Goal: Task Accomplishment & Management: Use online tool/utility

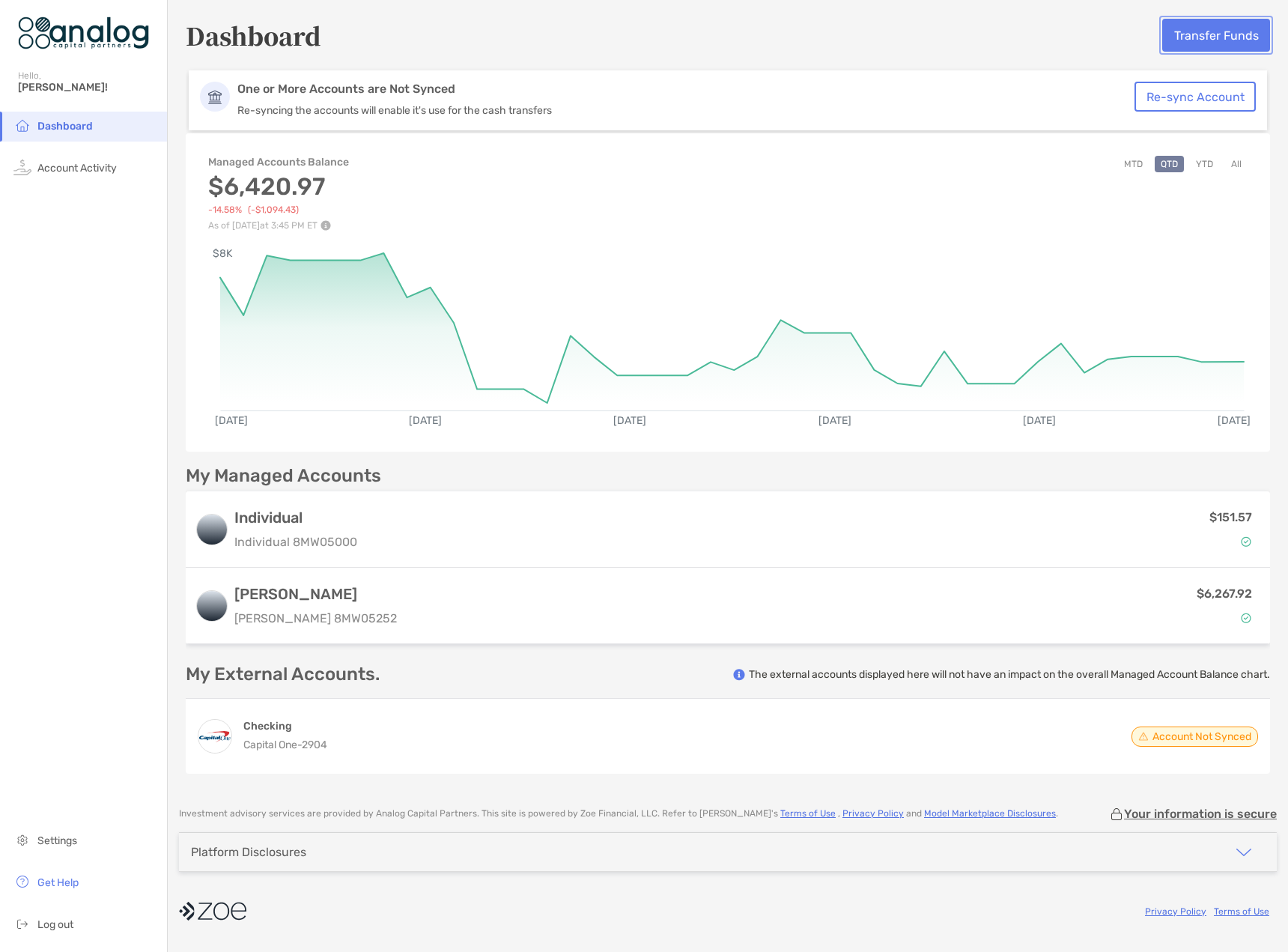
click at [1201, 40] on button "Transfer Funds" at bounding box center [1216, 34] width 108 height 33
click at [1198, 47] on button "Transfer Funds" at bounding box center [1216, 34] width 108 height 33
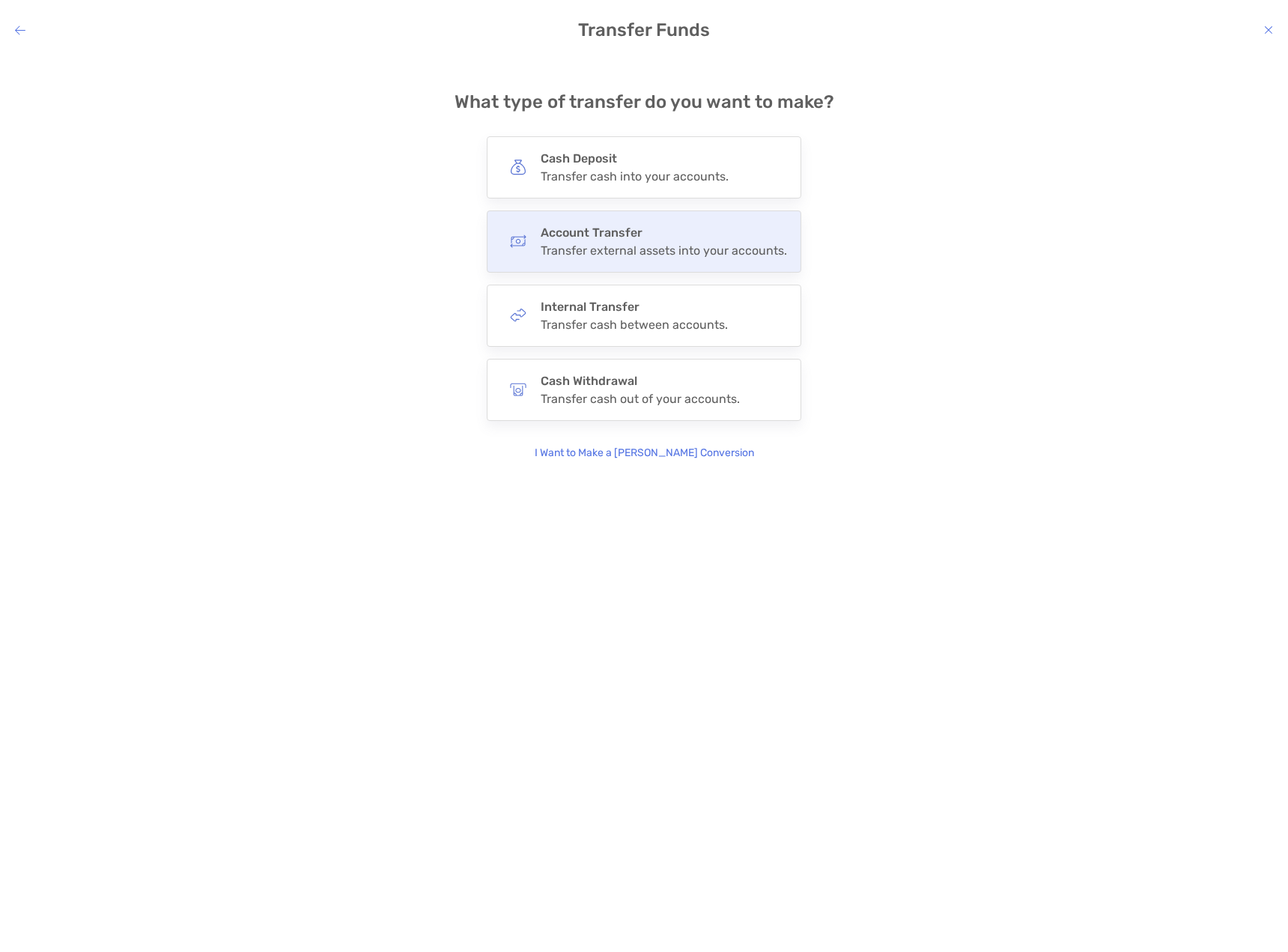
click at [614, 254] on div "Transfer external assets into your accounts." at bounding box center [663, 251] width 246 height 14
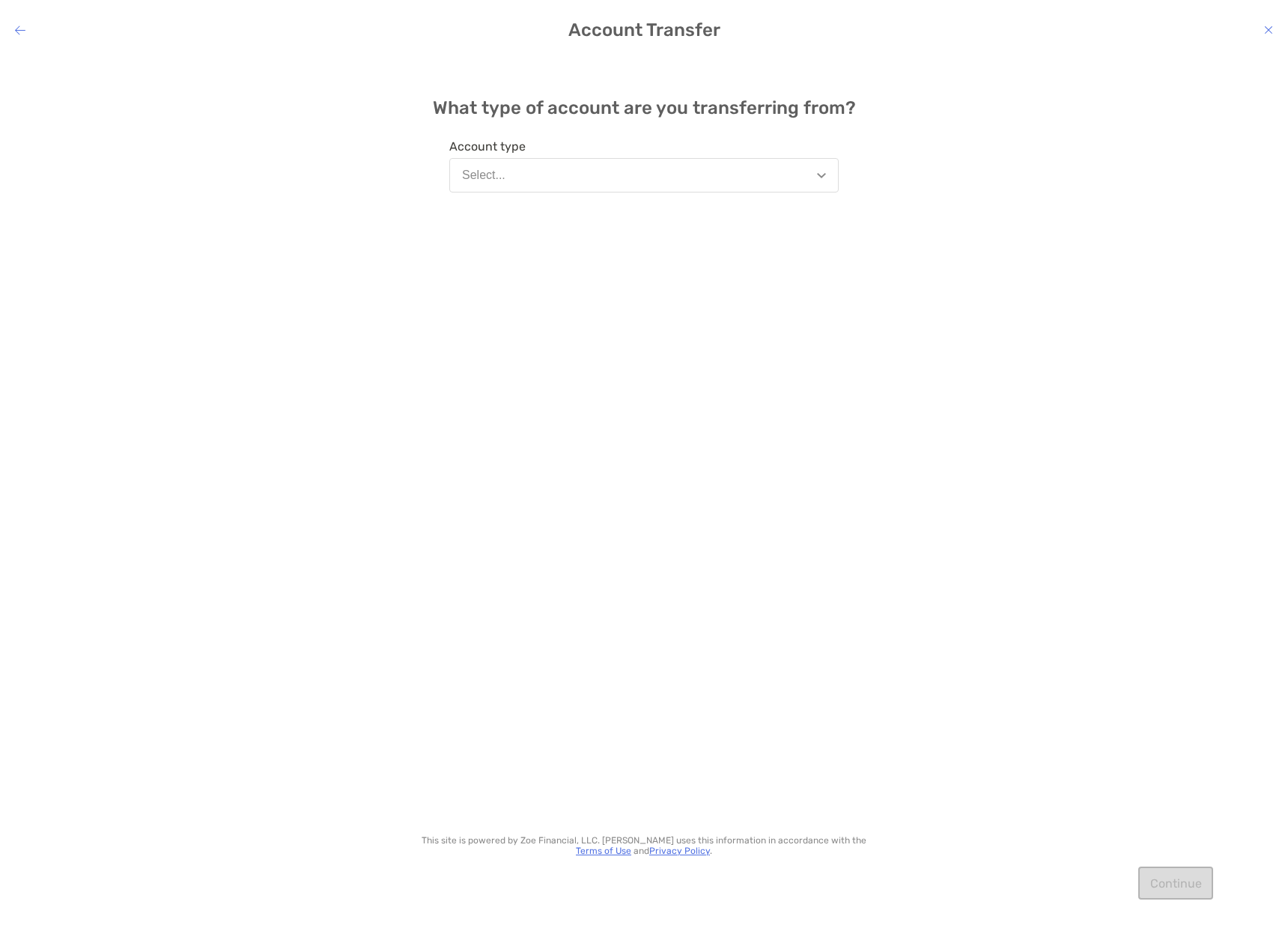
click at [549, 175] on button "Select..." at bounding box center [644, 175] width 389 height 34
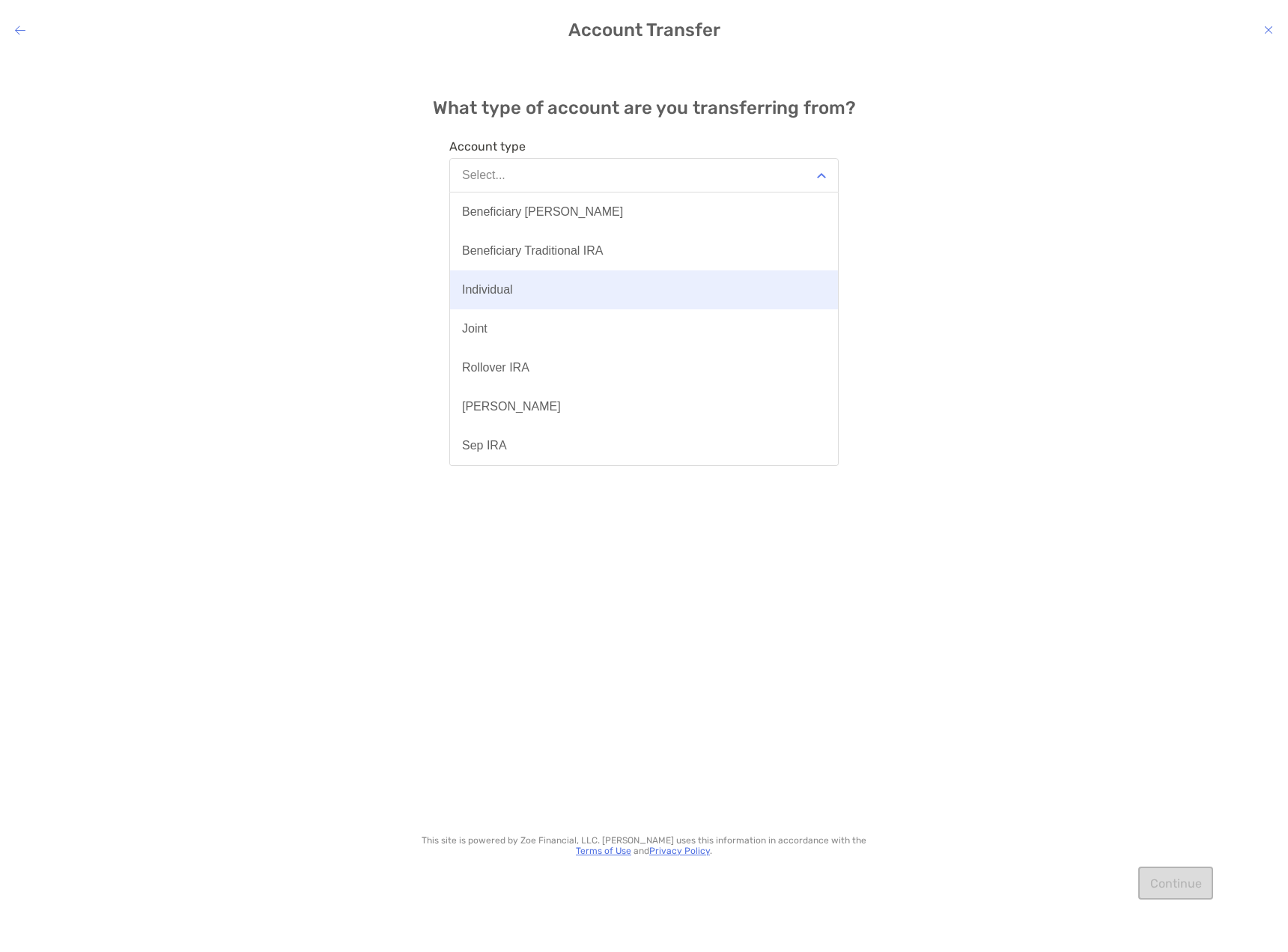
click at [525, 288] on button "Individual" at bounding box center [644, 290] width 388 height 39
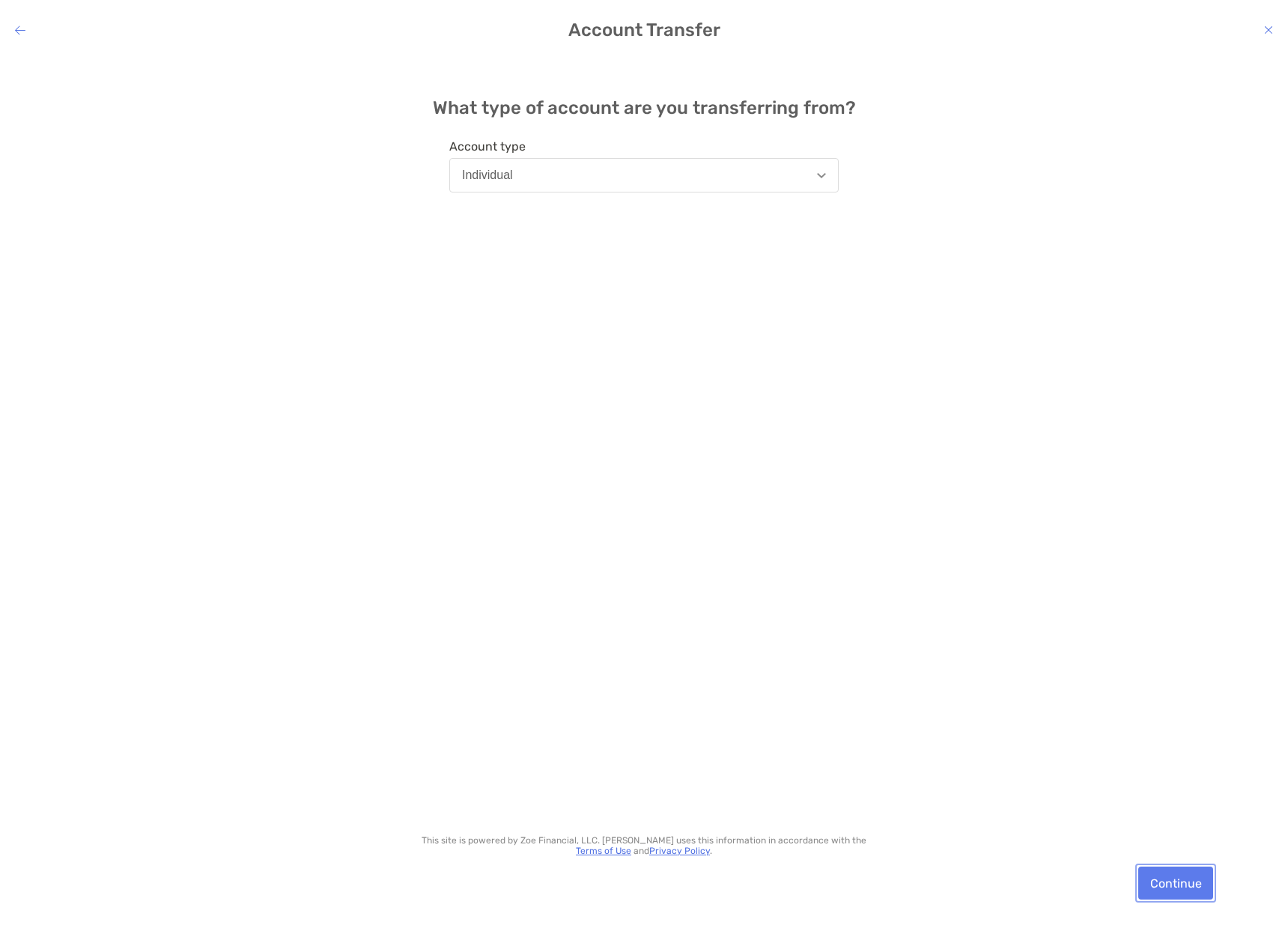
click at [1171, 880] on button "Continue" at bounding box center [1175, 882] width 75 height 33
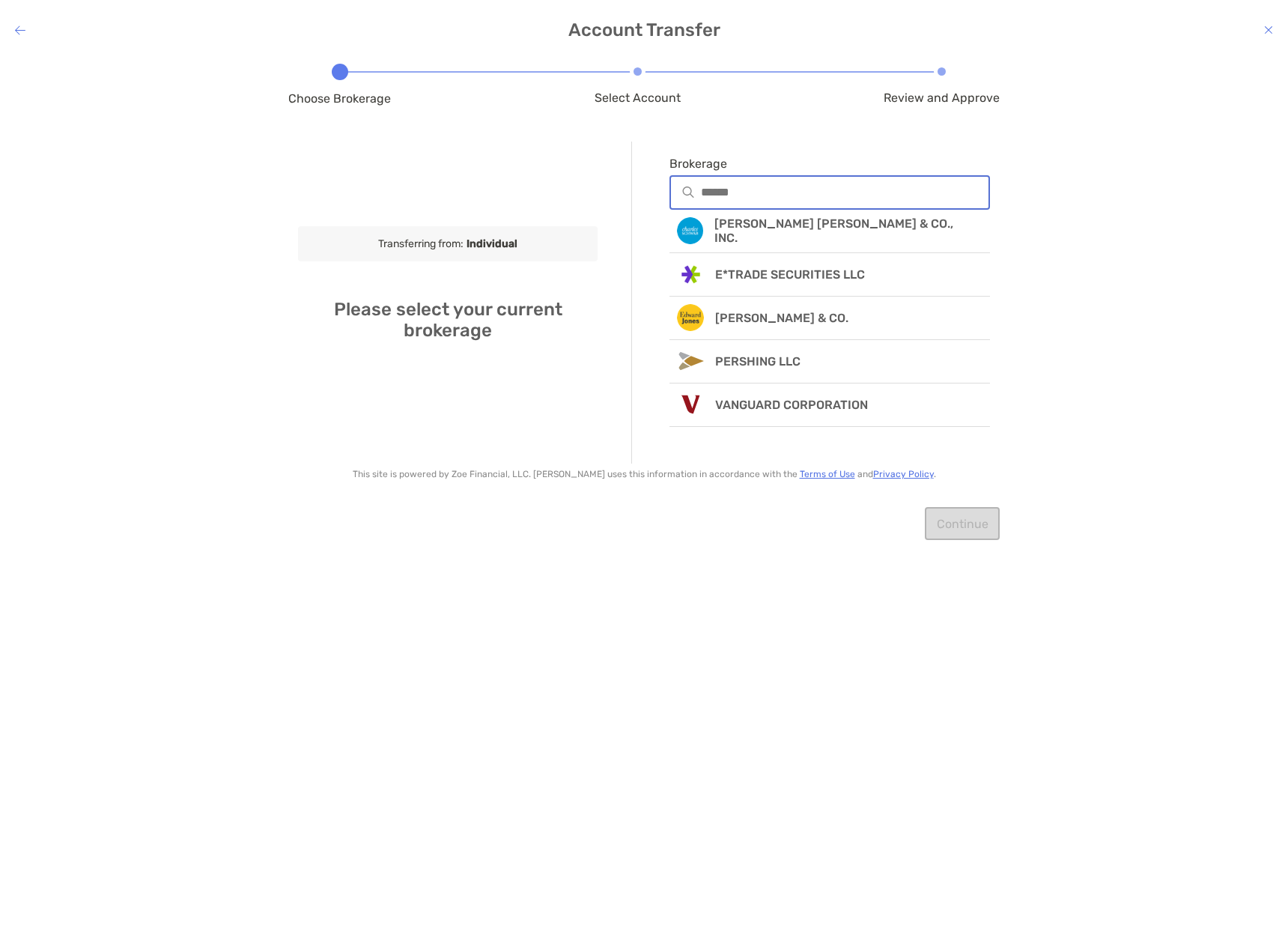
click at [748, 195] on input "Brokerage" at bounding box center [845, 192] width 288 height 12
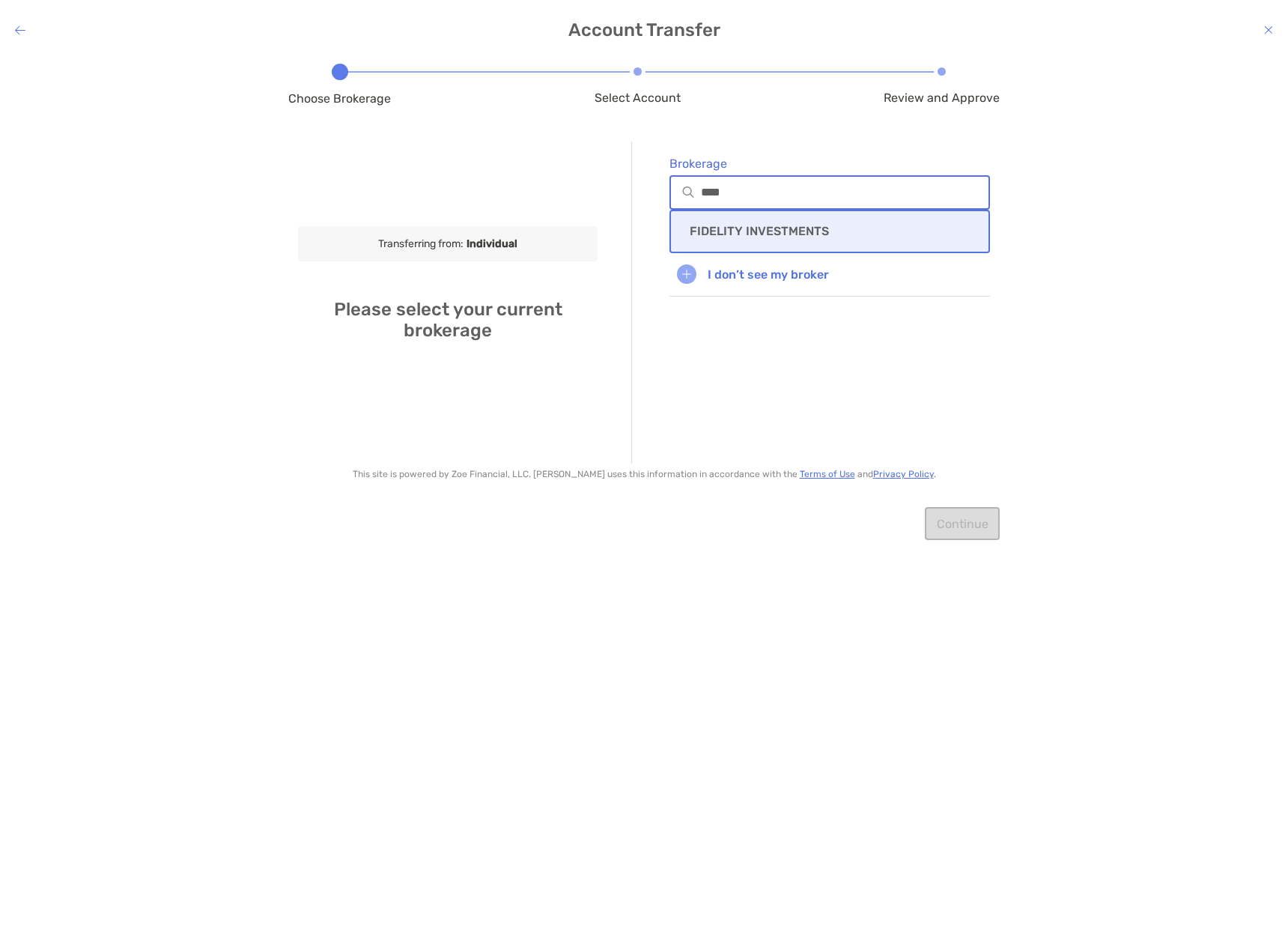
type input "****"
click at [752, 228] on p "FIDELITY INVESTMENTS" at bounding box center [759, 231] width 139 height 14
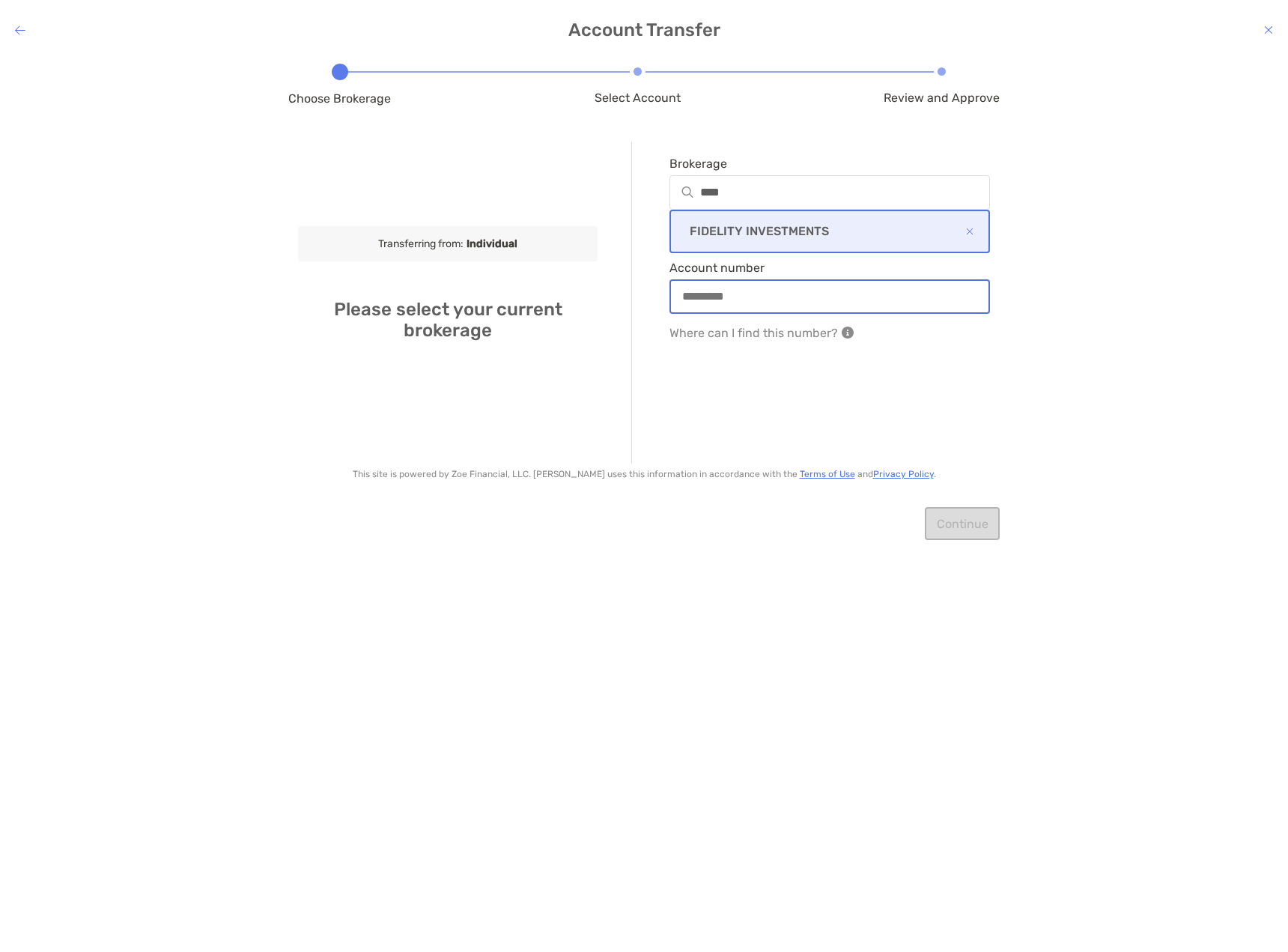
click at [745, 294] on input "Account number" at bounding box center [830, 296] width 318 height 12
type input "**********"
click at [960, 520] on button "Continue" at bounding box center [961, 523] width 75 height 33
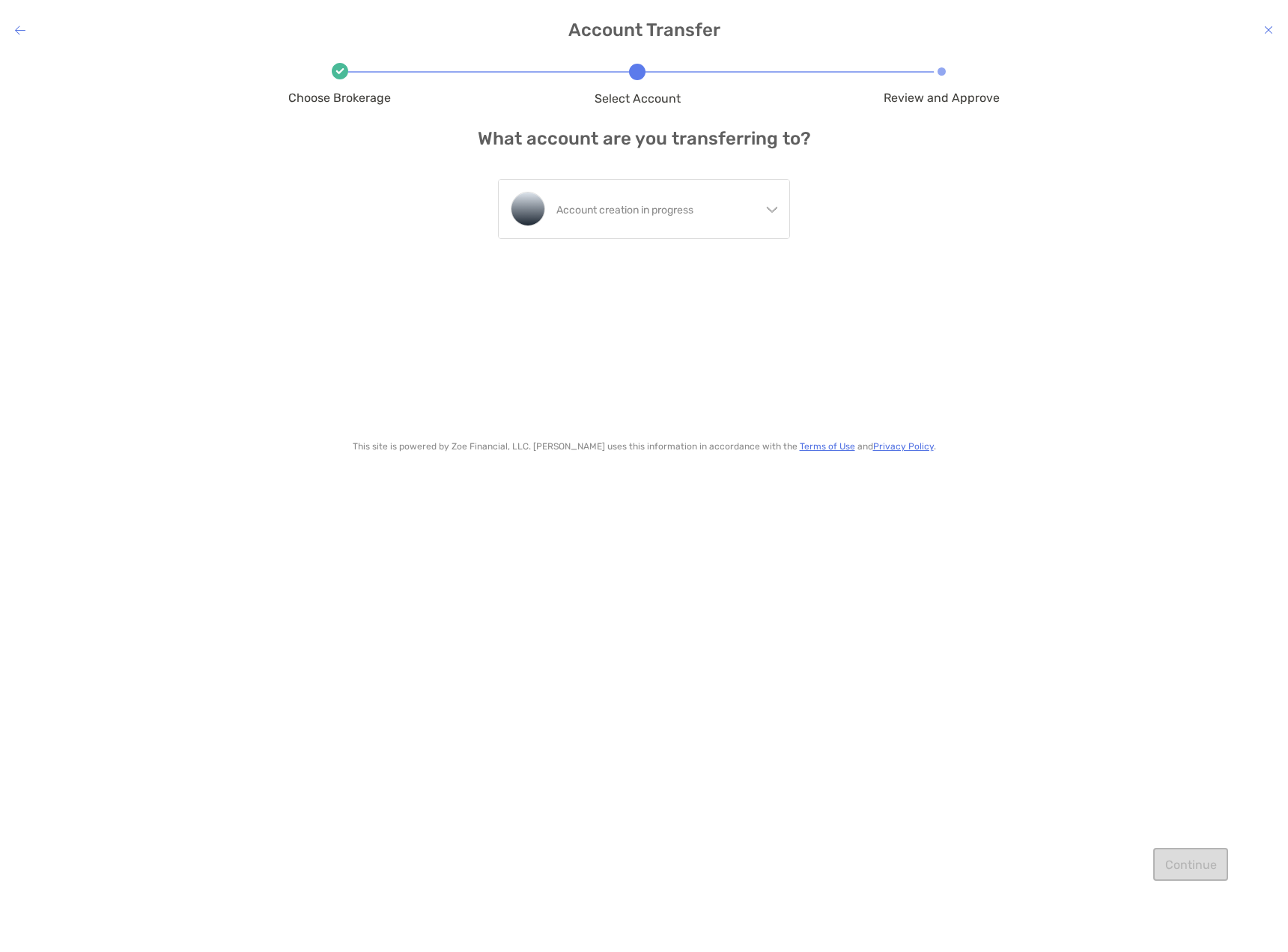
click at [1268, 30] on icon "modal" at bounding box center [1269, 30] width 9 height 12
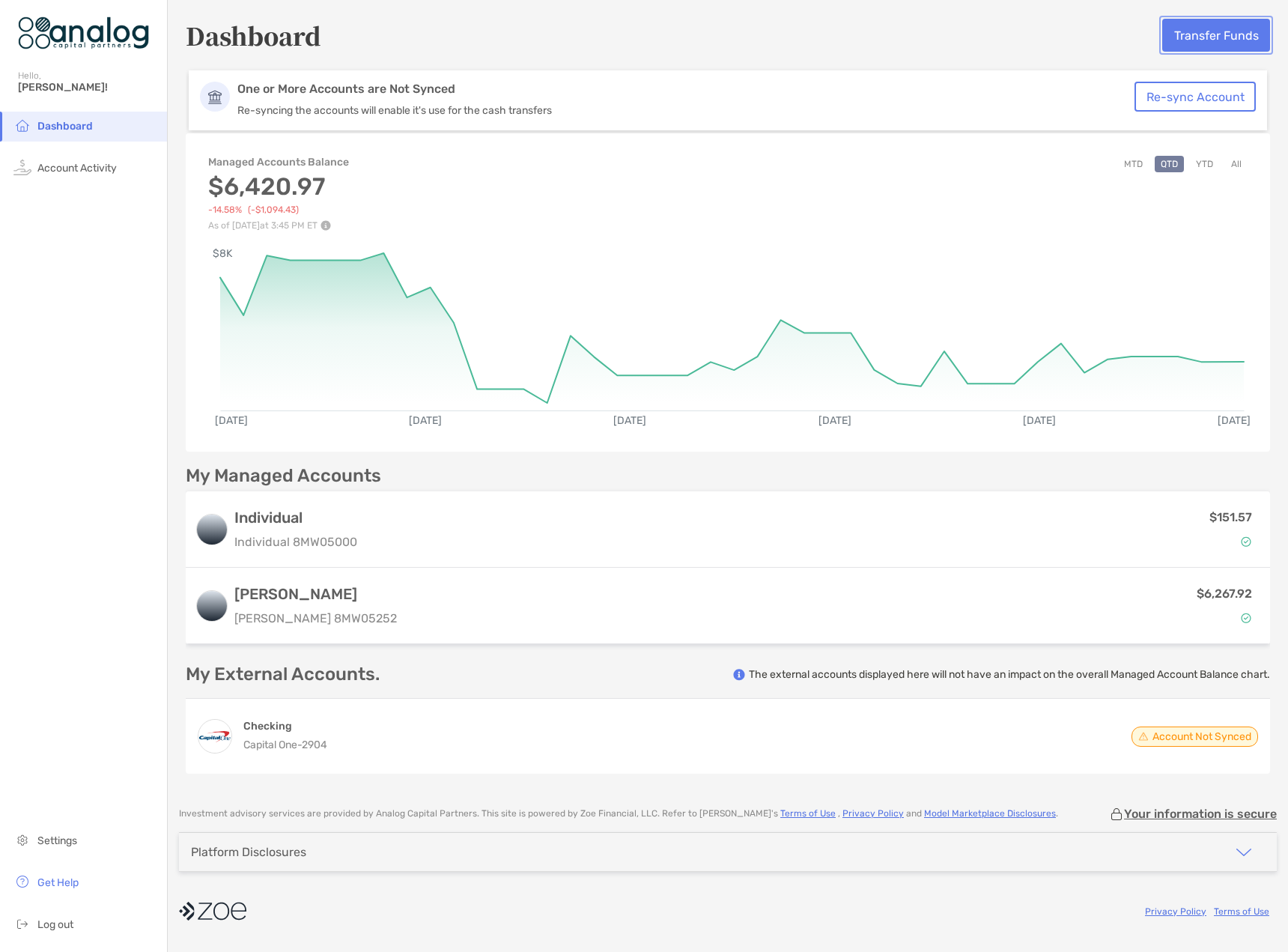
click at [1194, 47] on button "Transfer Funds" at bounding box center [1216, 34] width 108 height 33
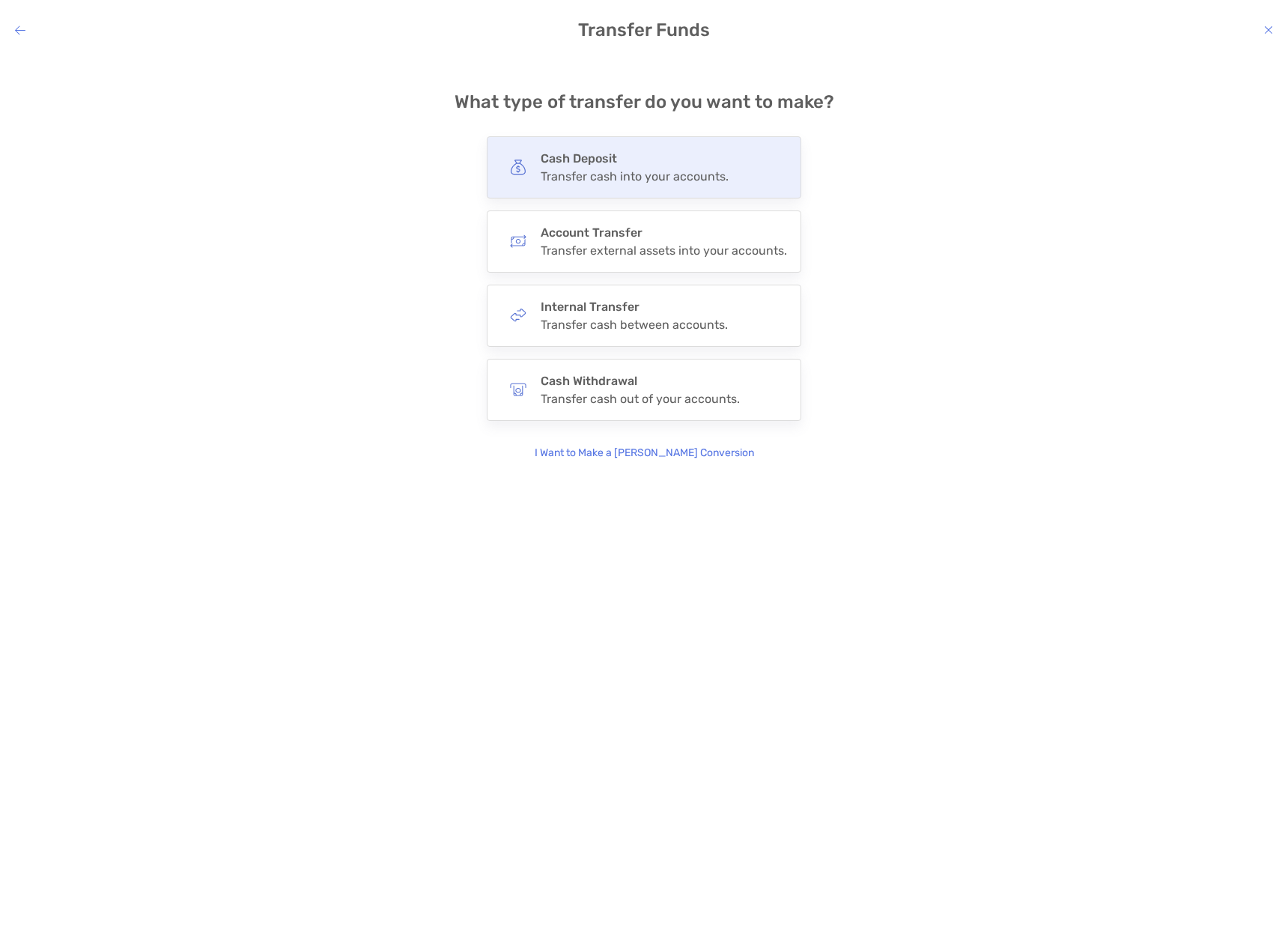
click at [596, 168] on div "Cash Deposit Transfer cash into your accounts." at bounding box center [634, 167] width 188 height 32
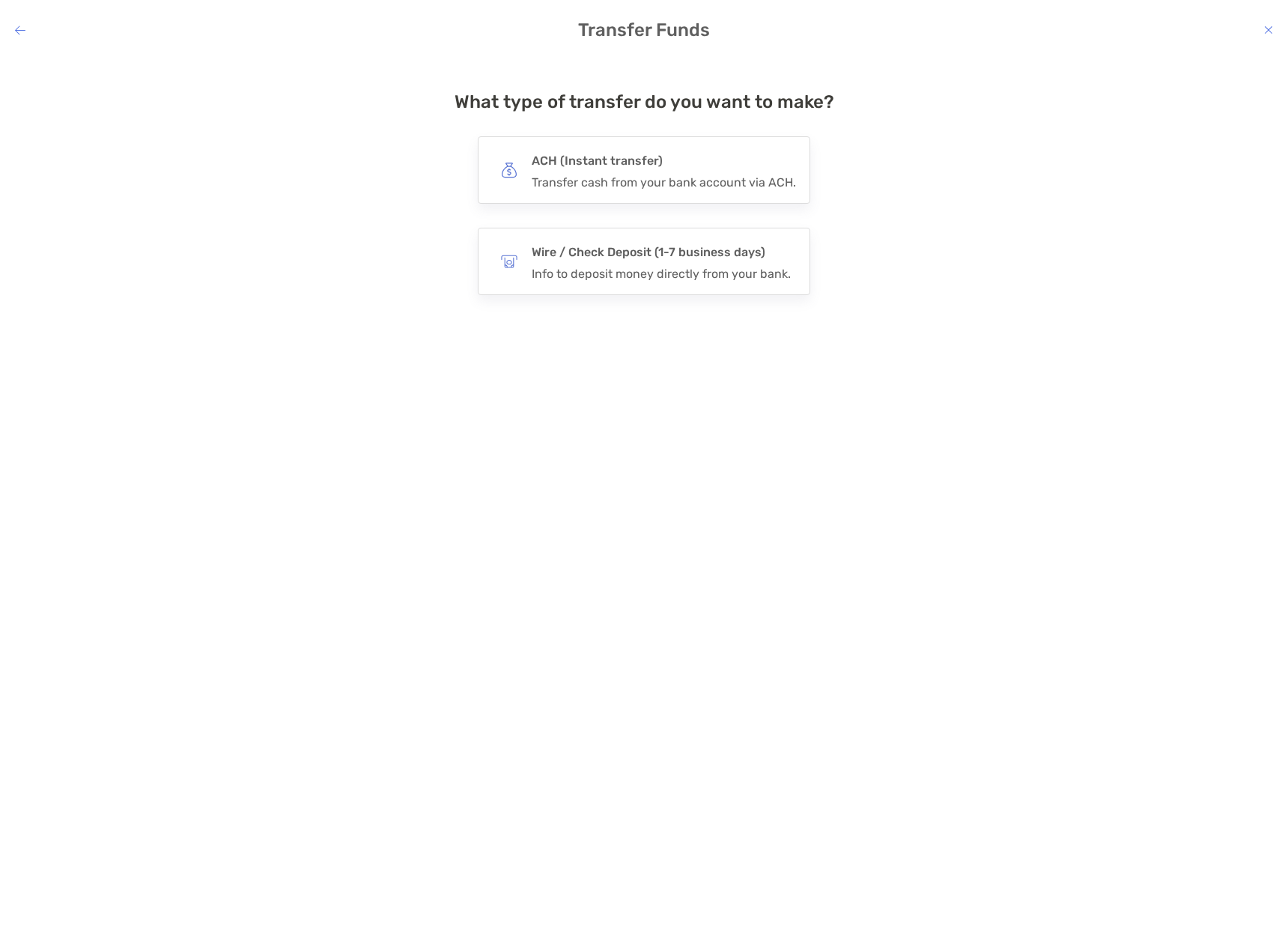
click at [596, 168] on h4 "ACH (Instant transfer)" at bounding box center [663, 161] width 264 height 21
click at [0, 0] on input "***" at bounding box center [0, 0] width 0 height 0
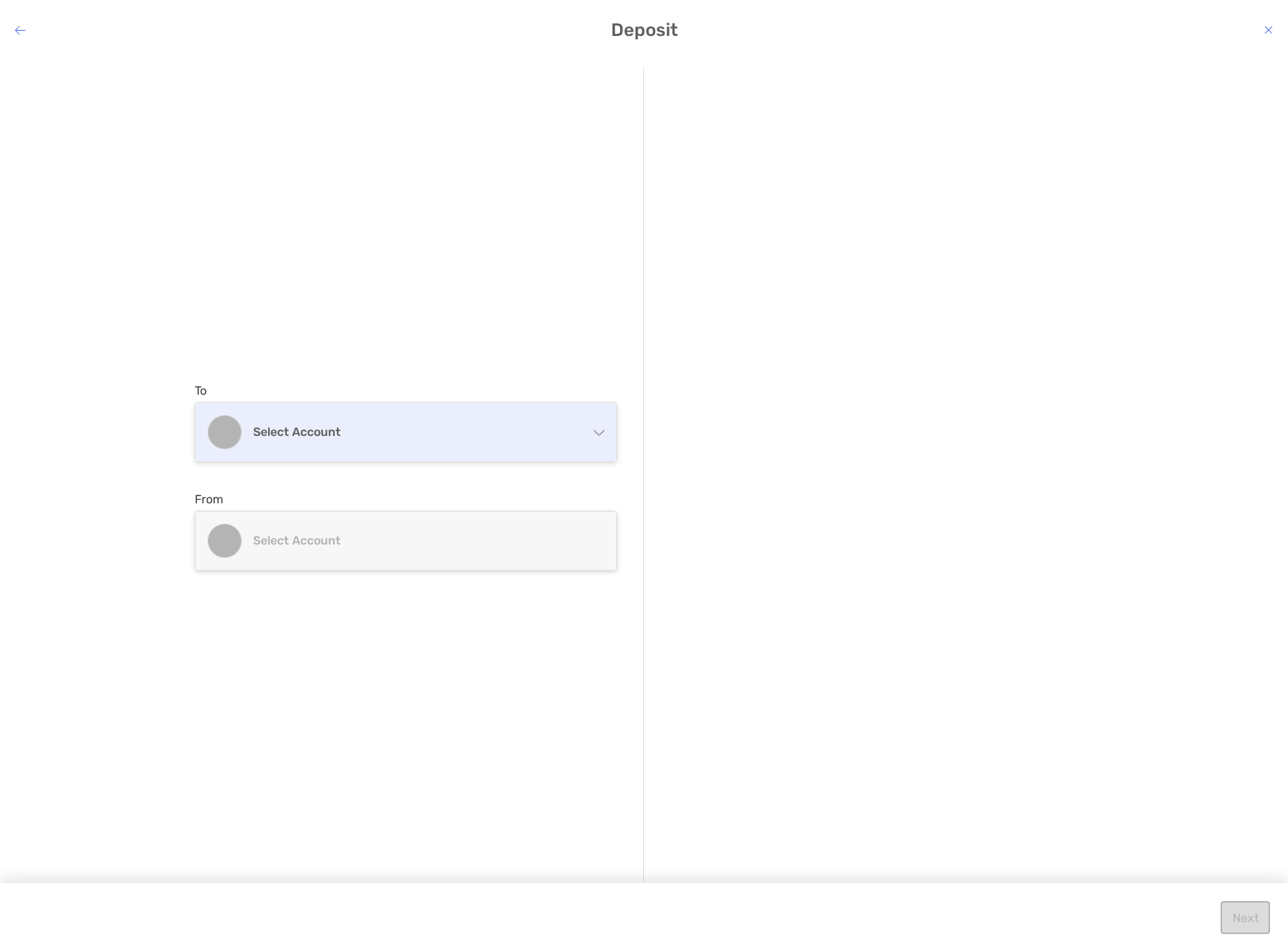
click at [501, 432] on h4 "Select account" at bounding box center [415, 432] width 323 height 14
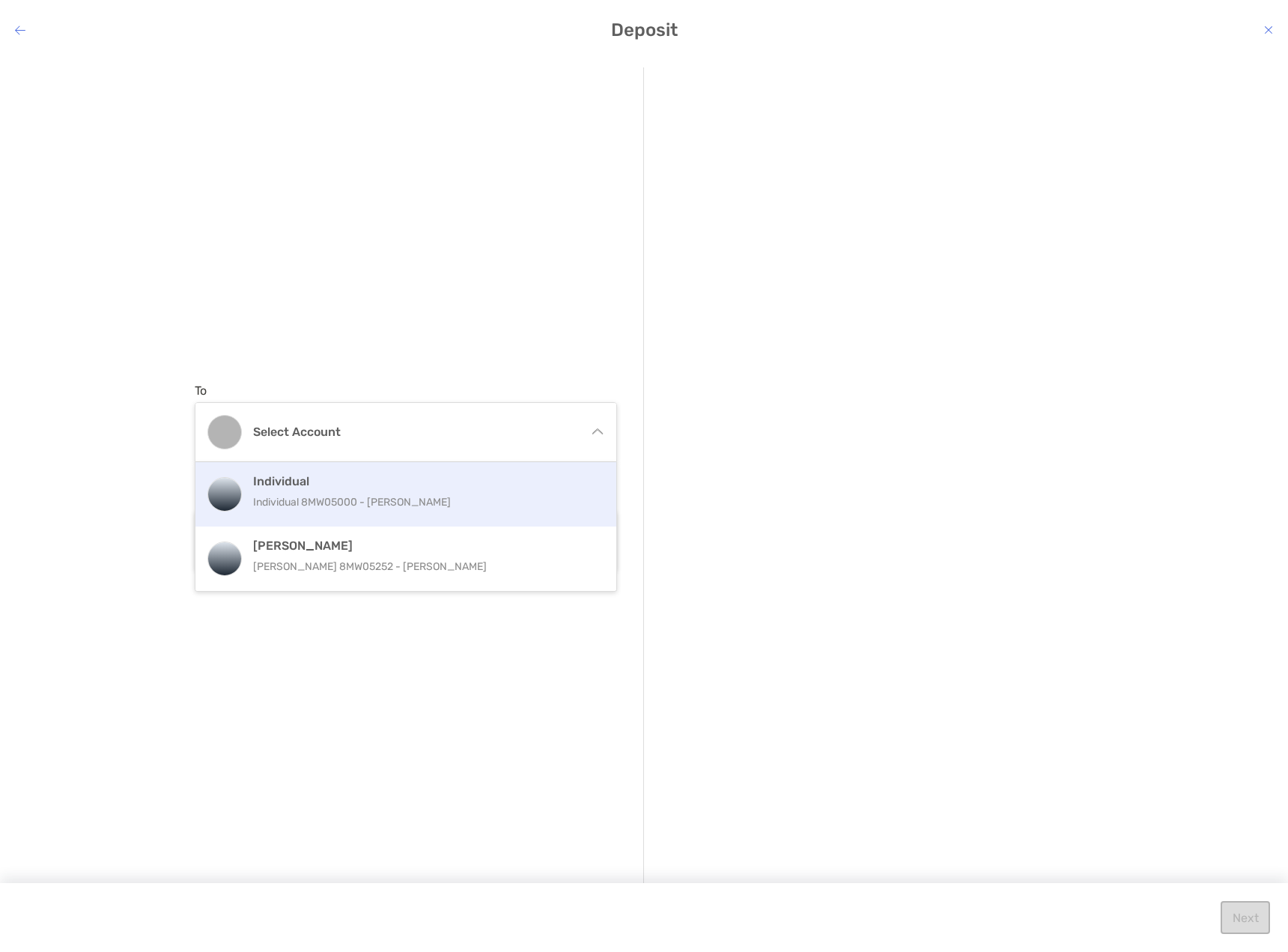
click at [441, 488] on div "Individual Individual 8MW05000 - [PERSON_NAME]" at bounding box center [422, 495] width 337 height 41
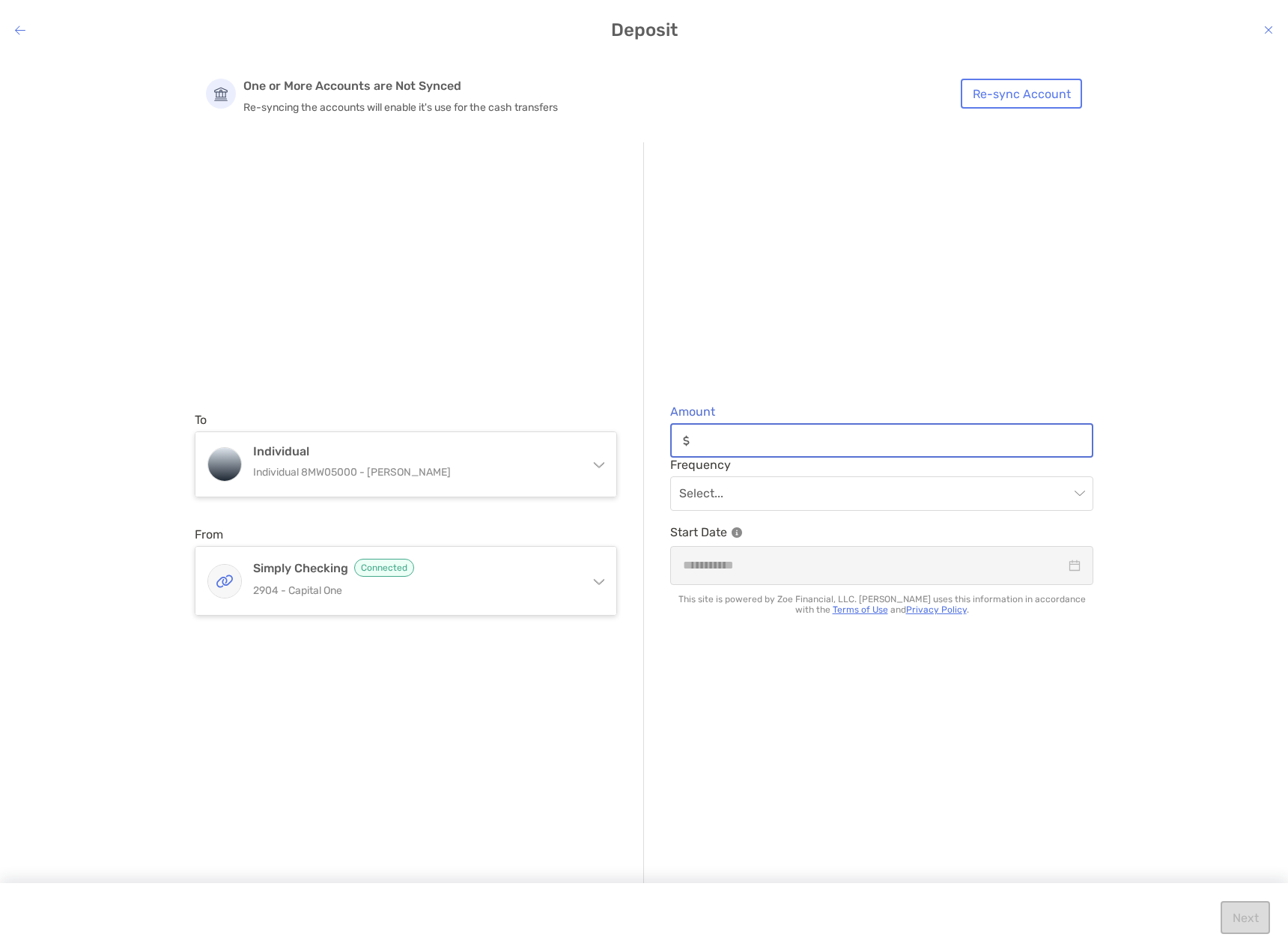
click at [772, 436] on input "Amount" at bounding box center [893, 441] width 396 height 12
type input "***"
click at [801, 354] on div "Amount *** Frequency Select... Start Date This site is powered by Zoe Financial…" at bounding box center [868, 514] width 449 height 744
click at [753, 489] on input "modal" at bounding box center [874, 493] width 390 height 33
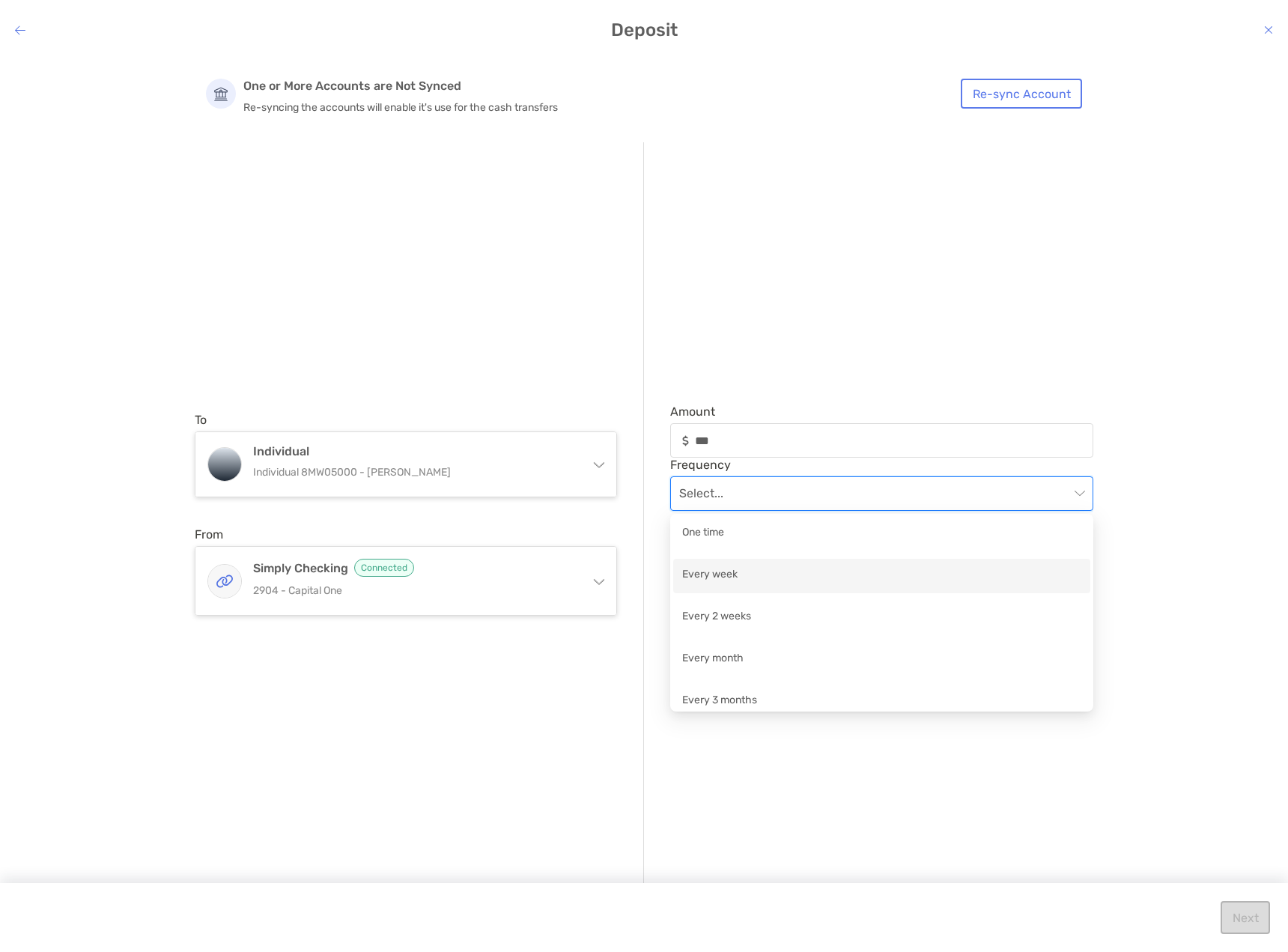
scroll to position [11, 0]
click at [742, 560] on div "Every week" at bounding box center [882, 564] width 399 height 19
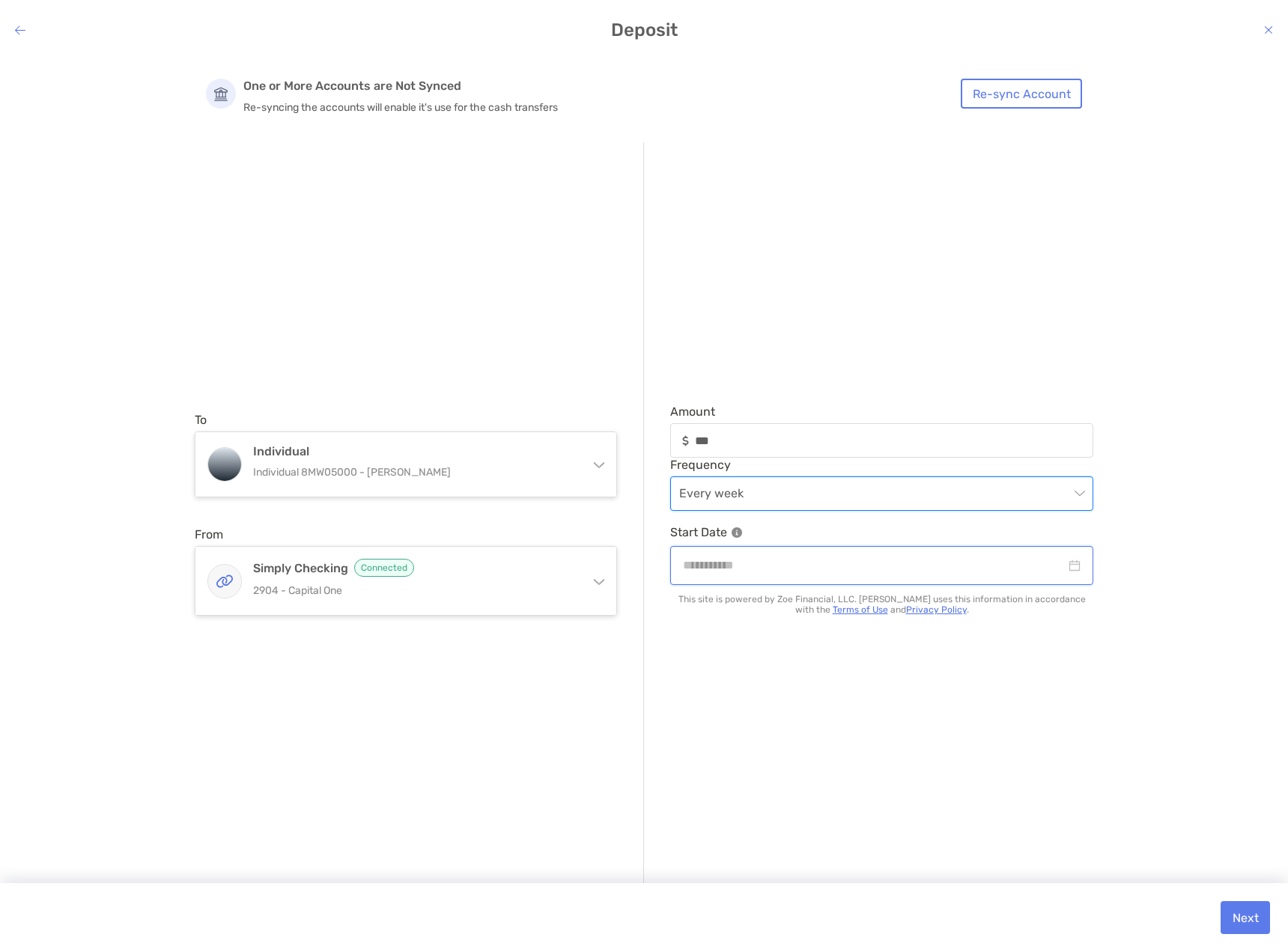
click at [744, 560] on input "modal" at bounding box center [873, 564] width 382 height 19
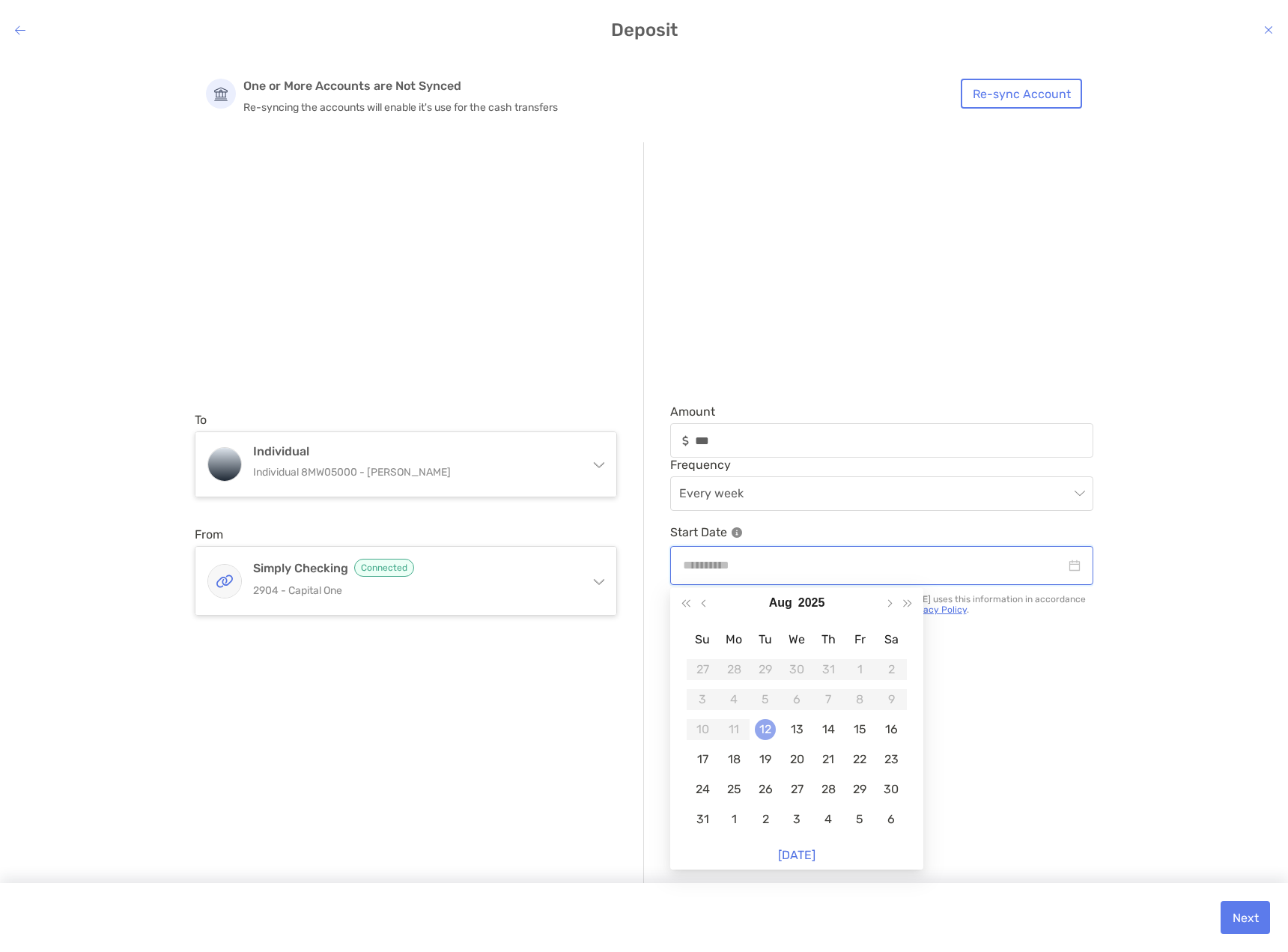
type input "**********"
click at [769, 725] on div "12" at bounding box center [765, 729] width 21 height 21
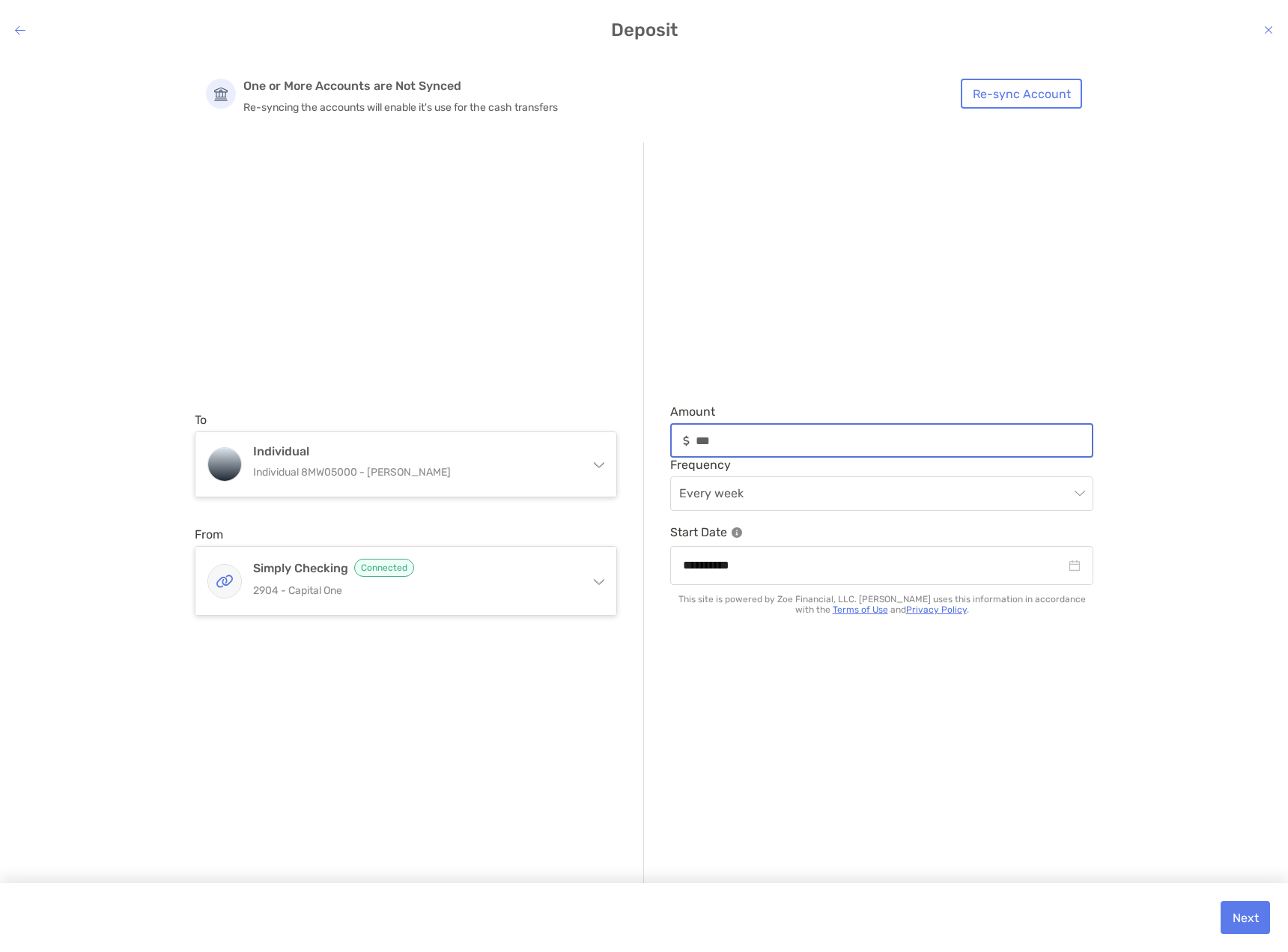
click at [712, 443] on input "***" at bounding box center [893, 441] width 396 height 12
click at [1270, 25] on icon "modal" at bounding box center [1269, 30] width 9 height 12
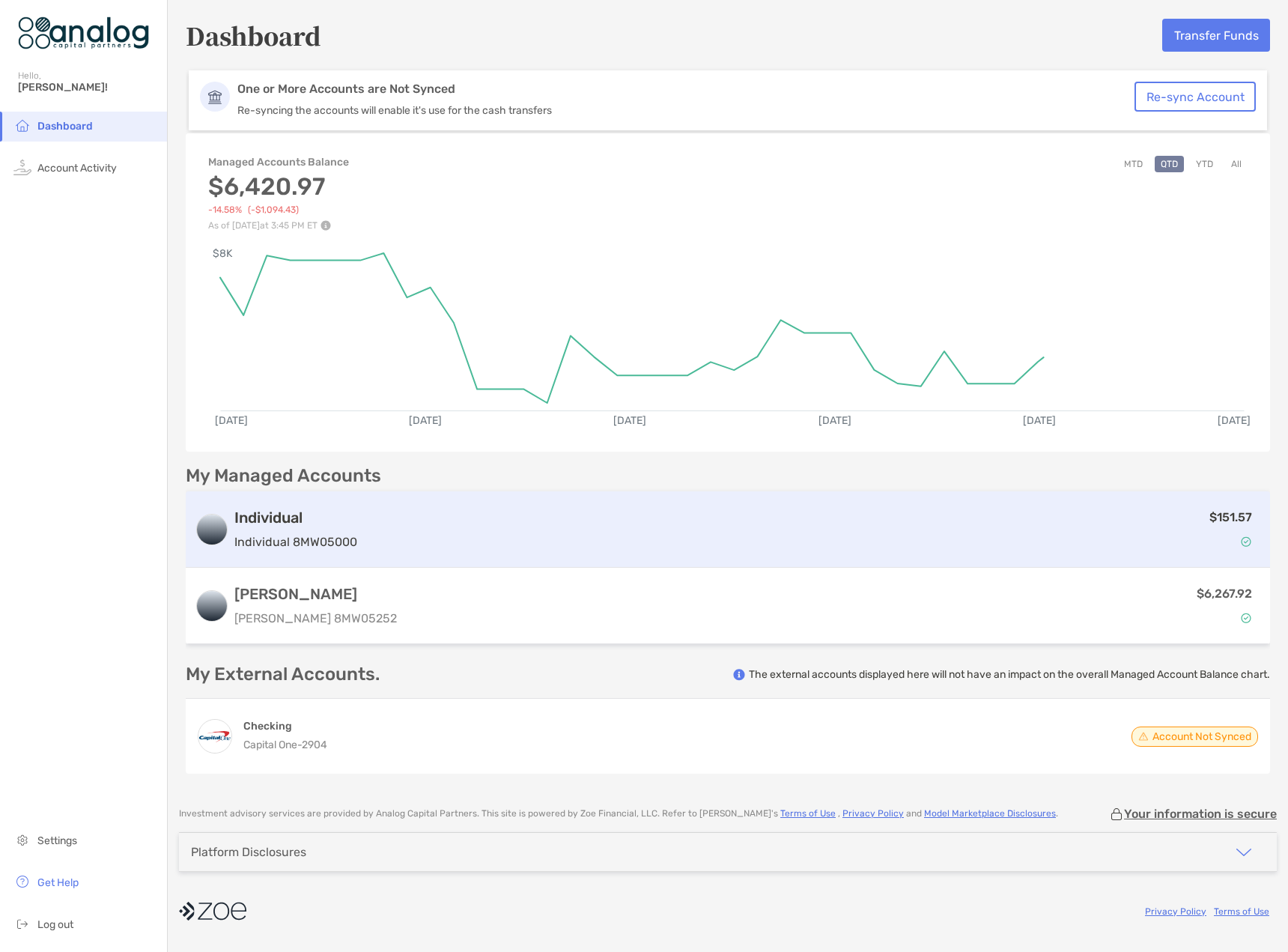
click at [409, 530] on div "$151.57" at bounding box center [811, 529] width 898 height 43
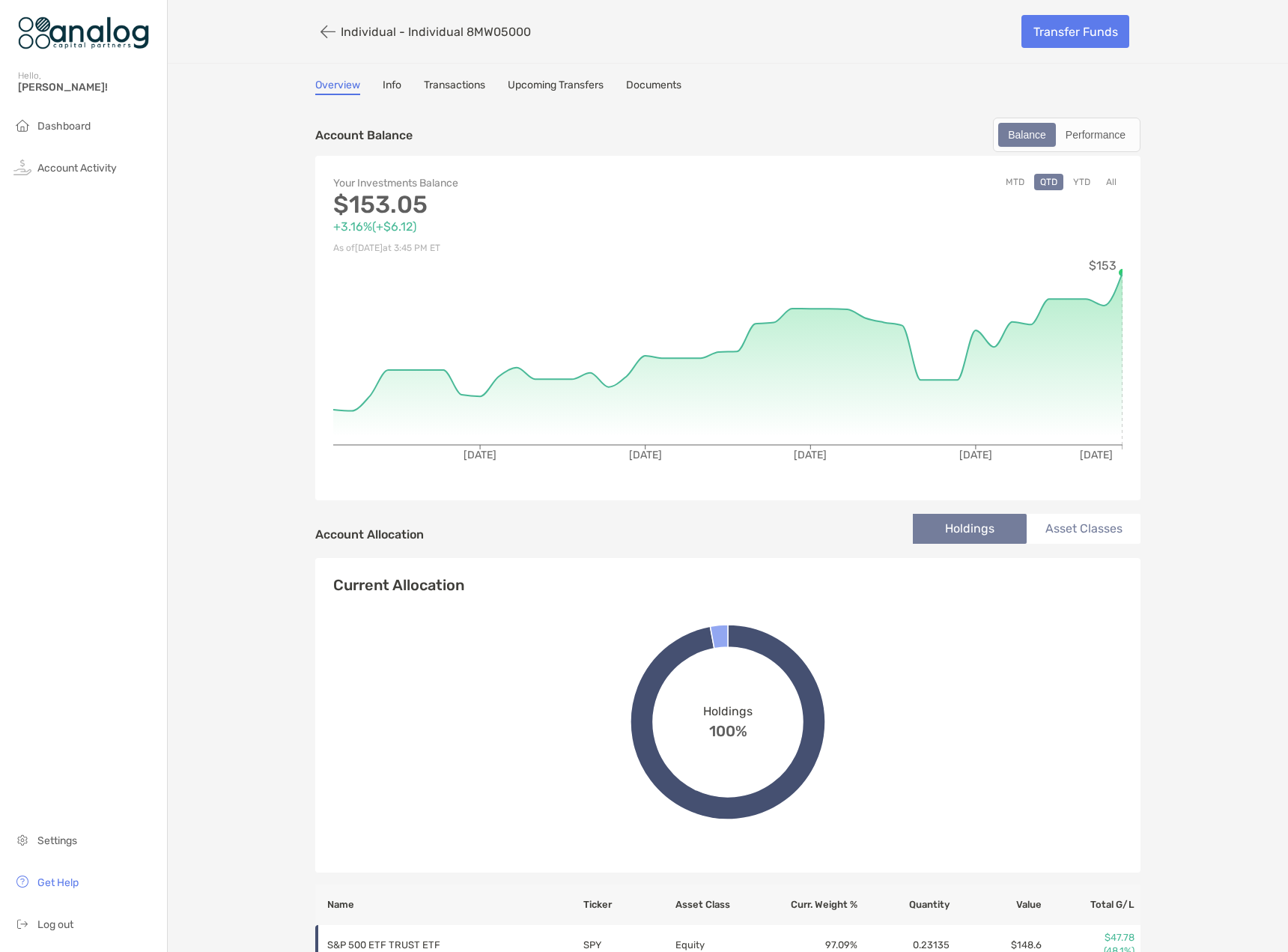
click at [441, 90] on link "Transactions" at bounding box center [455, 87] width 62 height 17
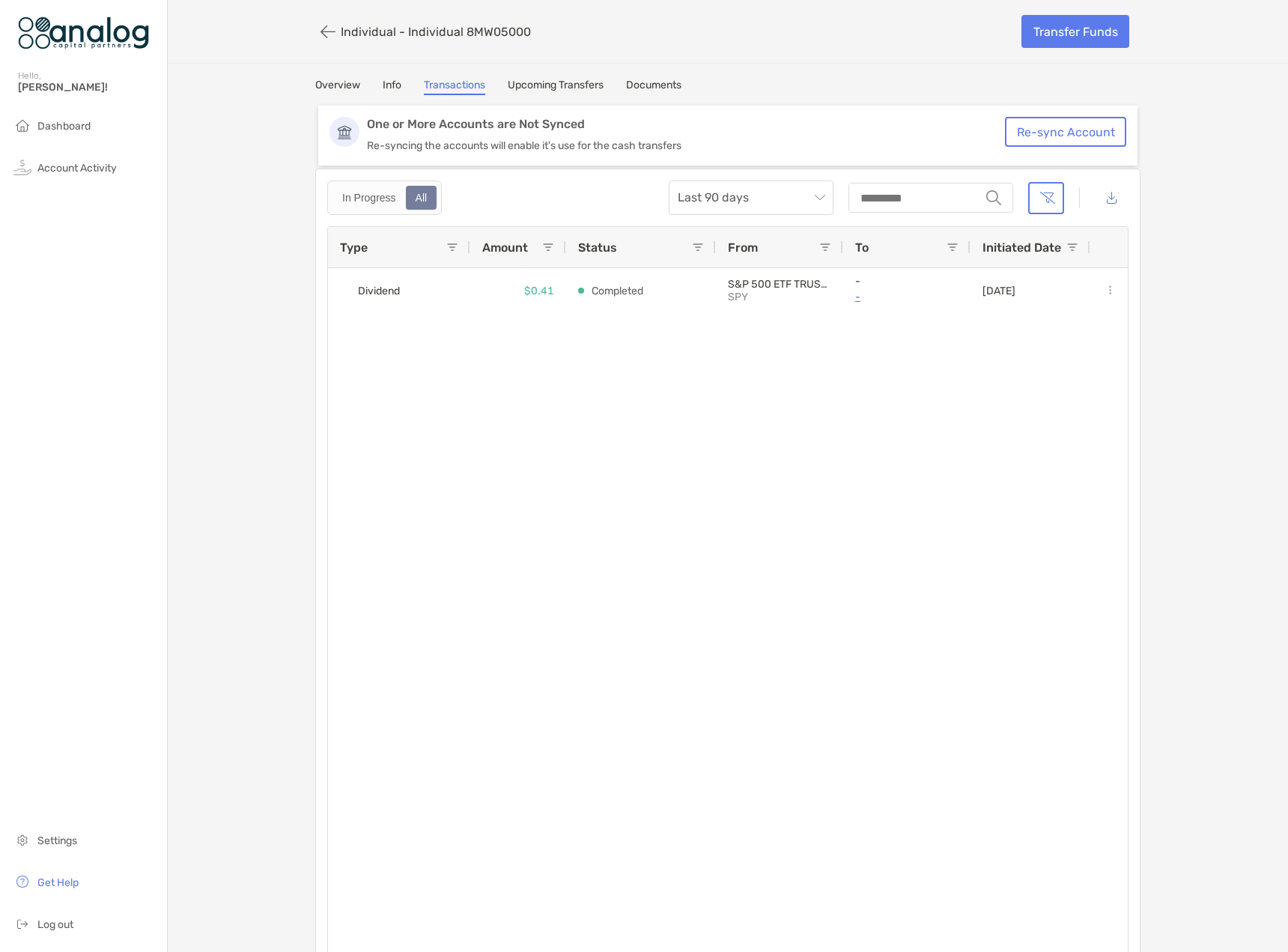
click at [543, 90] on link "Upcoming Transfers" at bounding box center [555, 87] width 96 height 17
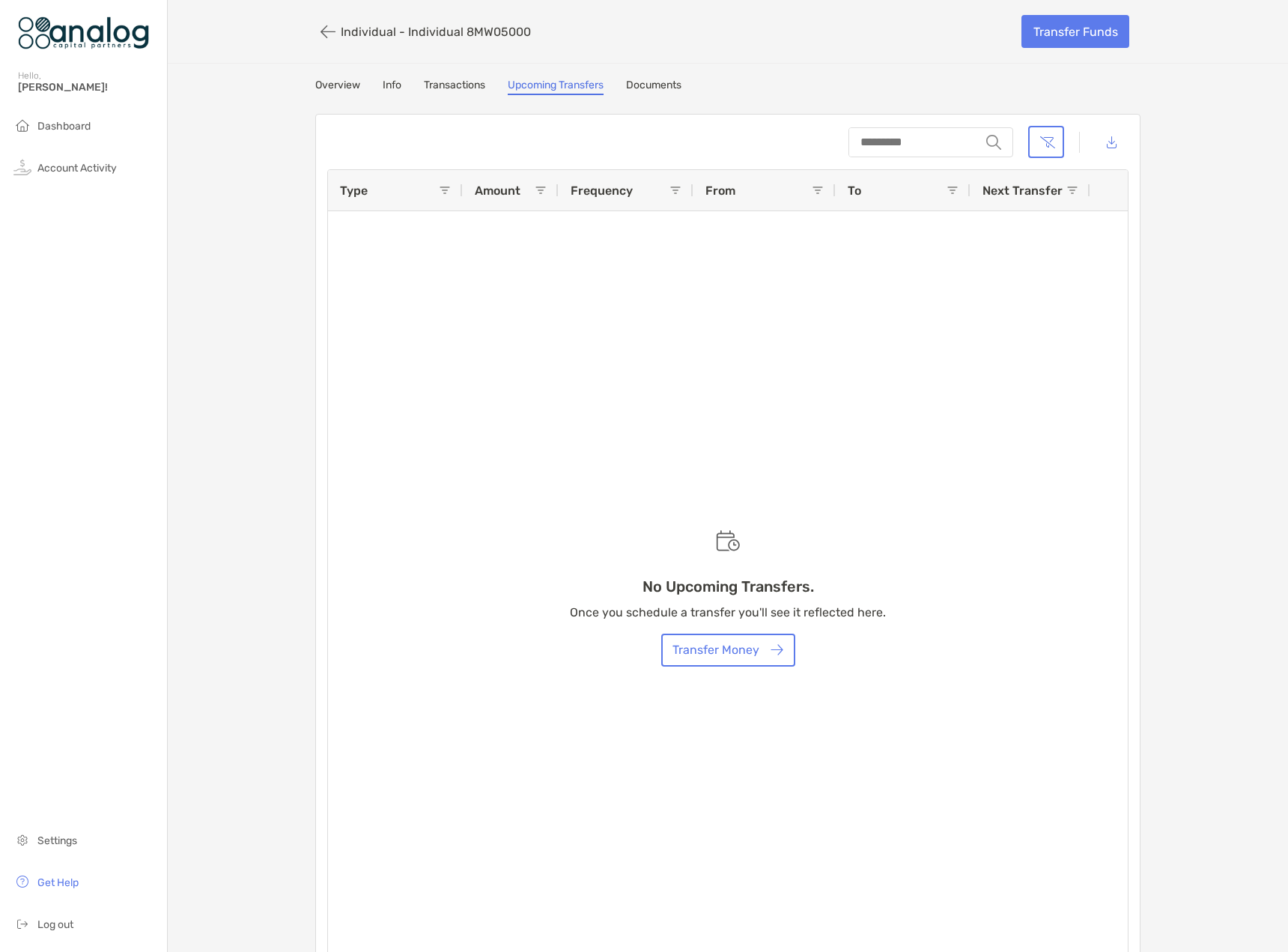
click at [663, 91] on link "Documents" at bounding box center [653, 87] width 56 height 17
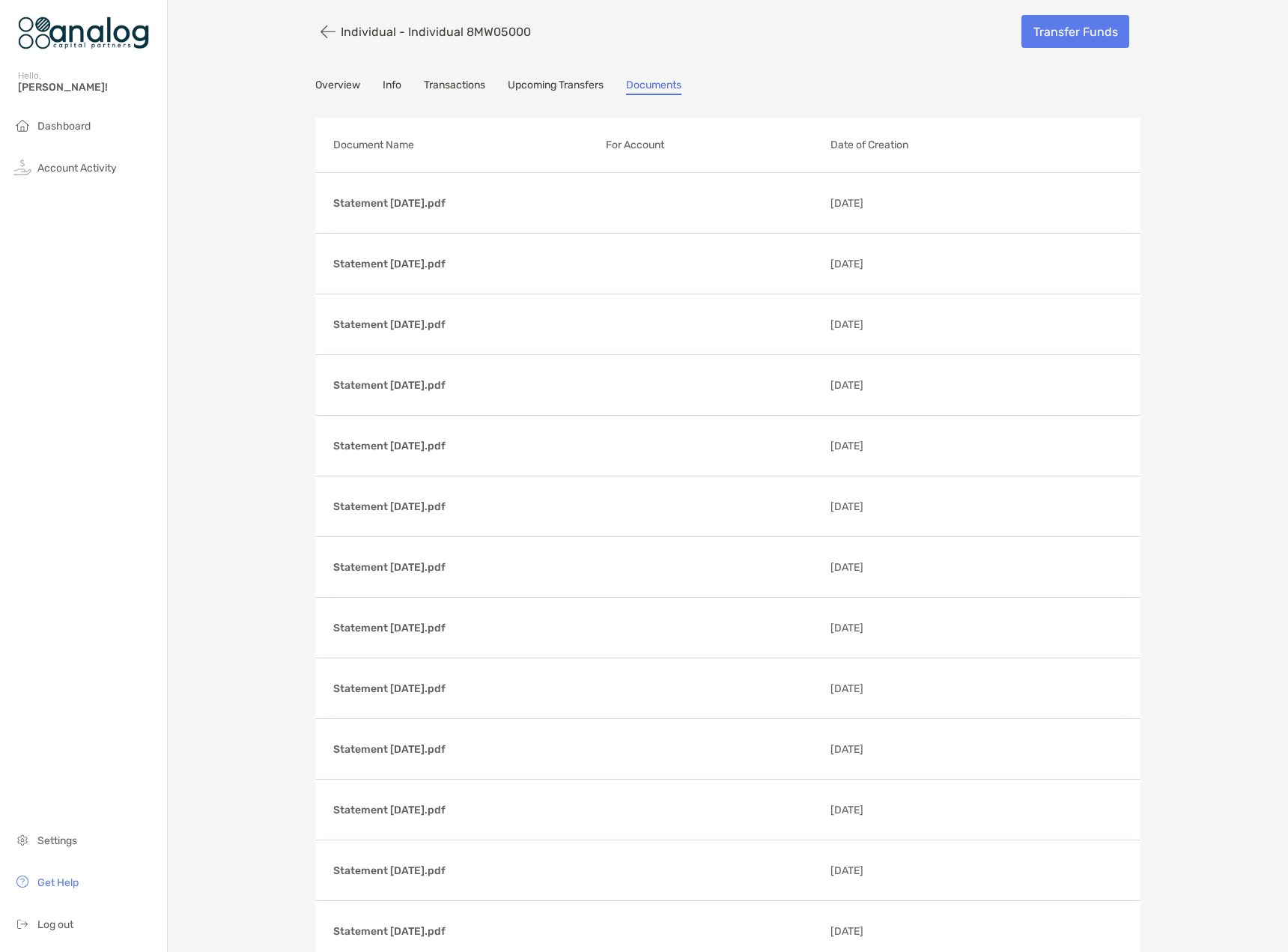
click at [382, 81] on link "Info" at bounding box center [391, 87] width 19 height 17
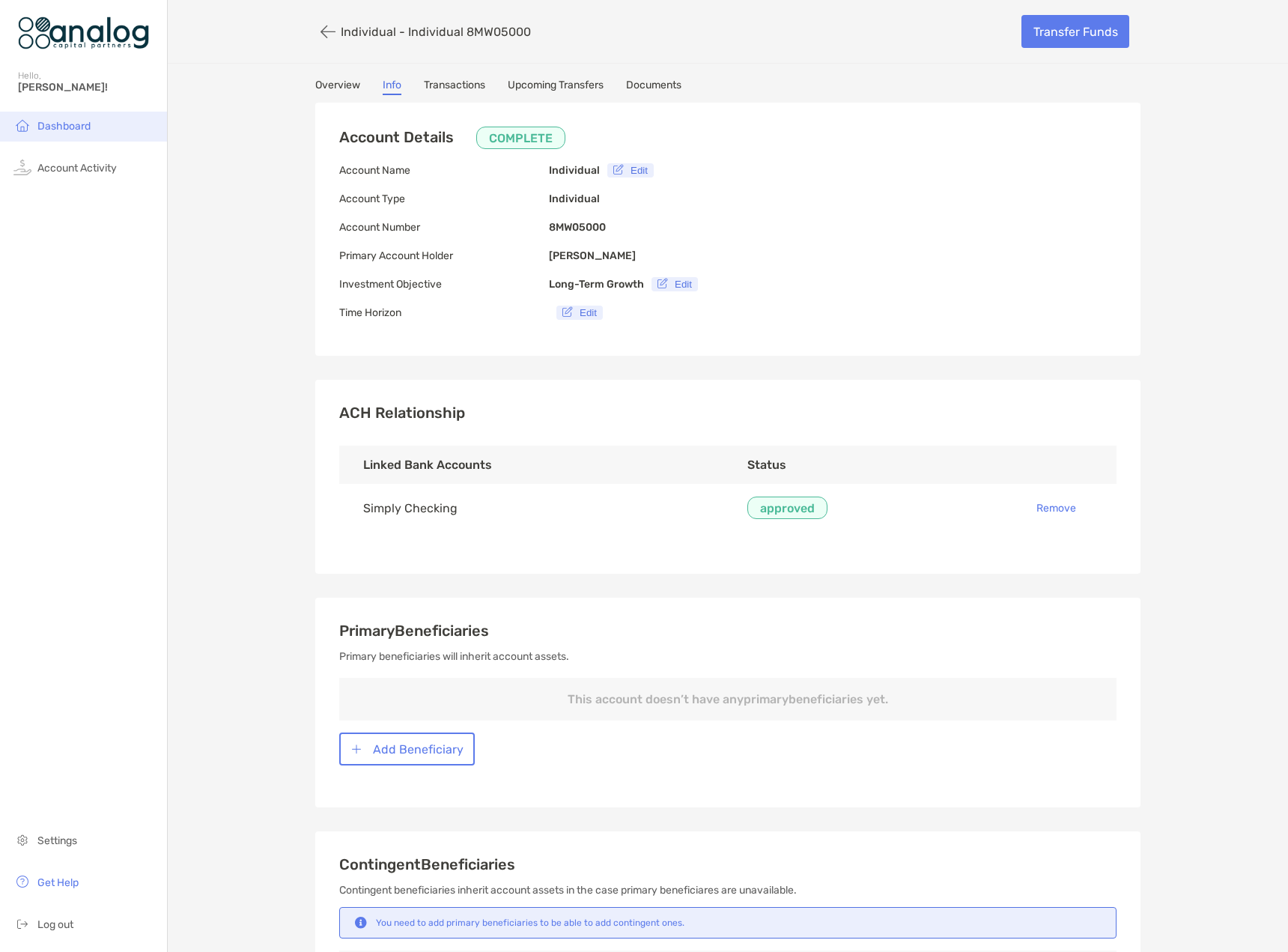
click at [108, 129] on li "Dashboard" at bounding box center [83, 126] width 167 height 30
